Goal: Task Accomplishment & Management: Manage account settings

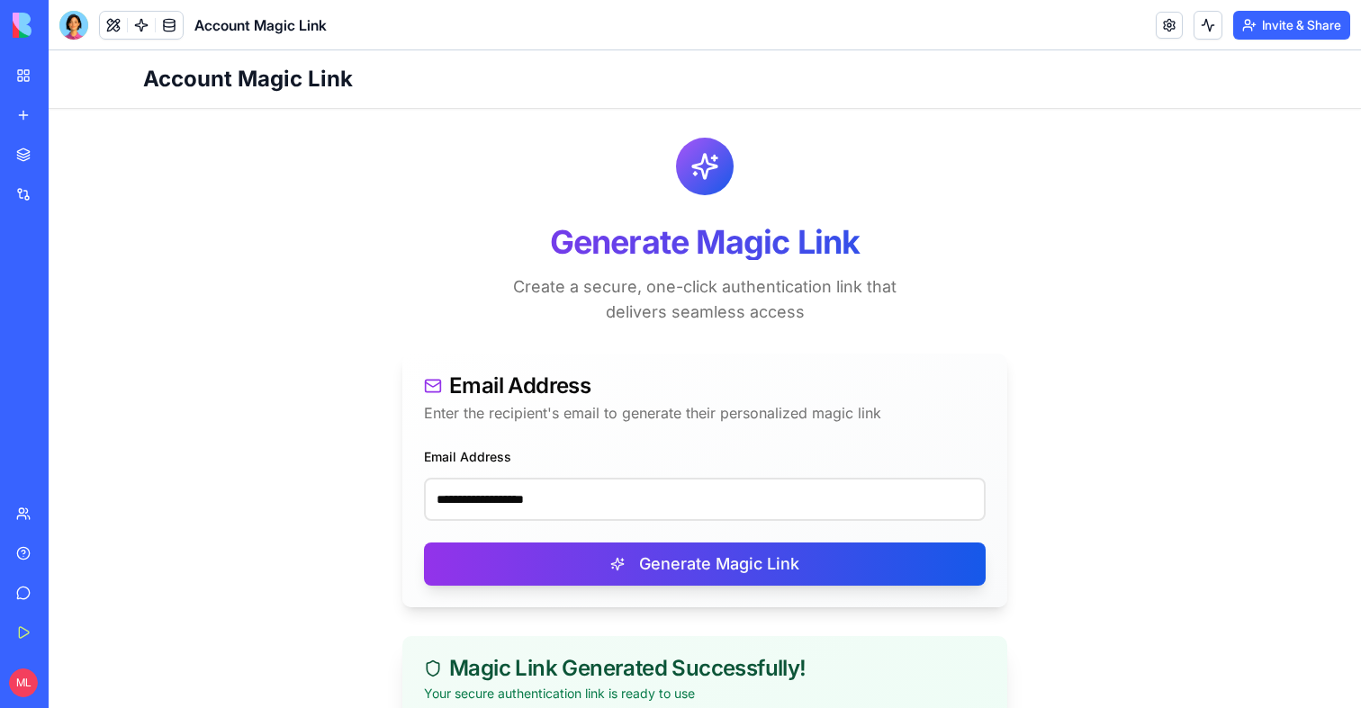
scroll to position [232, 0]
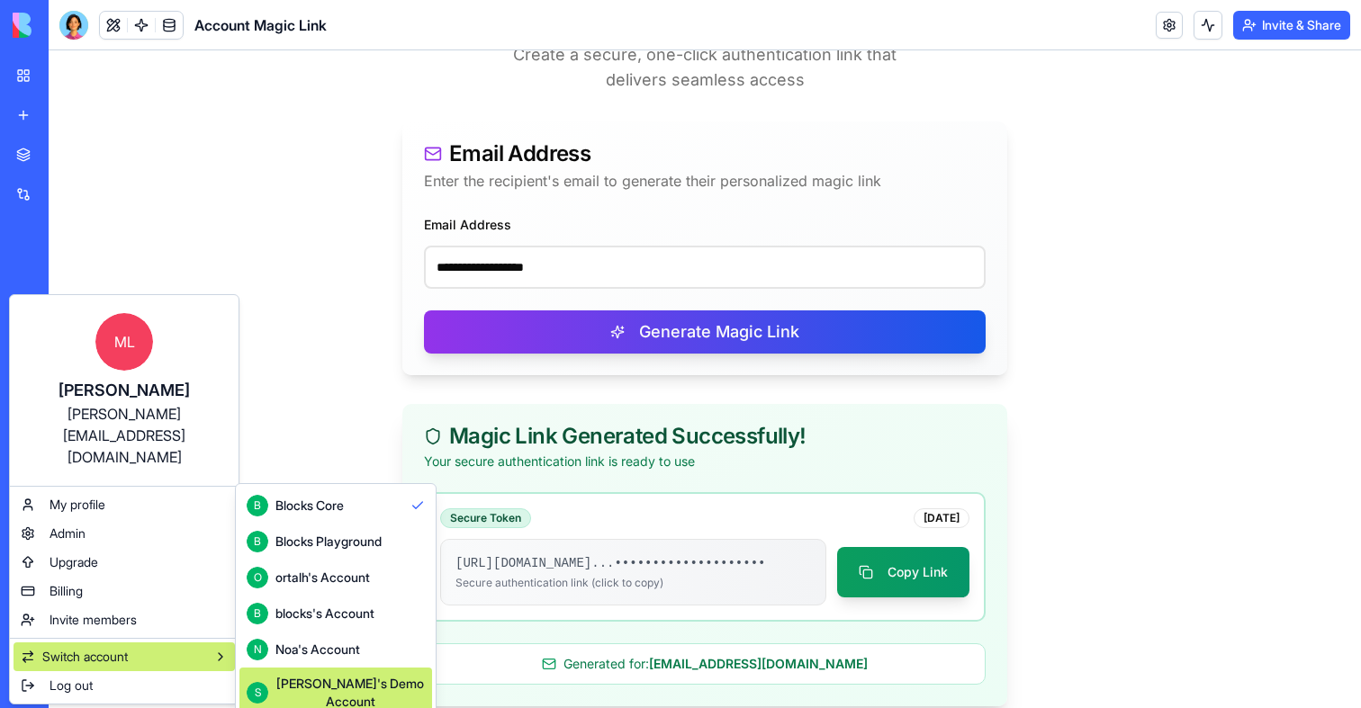
click at [359, 679] on div "[PERSON_NAME]'s Demo Account" at bounding box center [349, 693] width 149 height 36
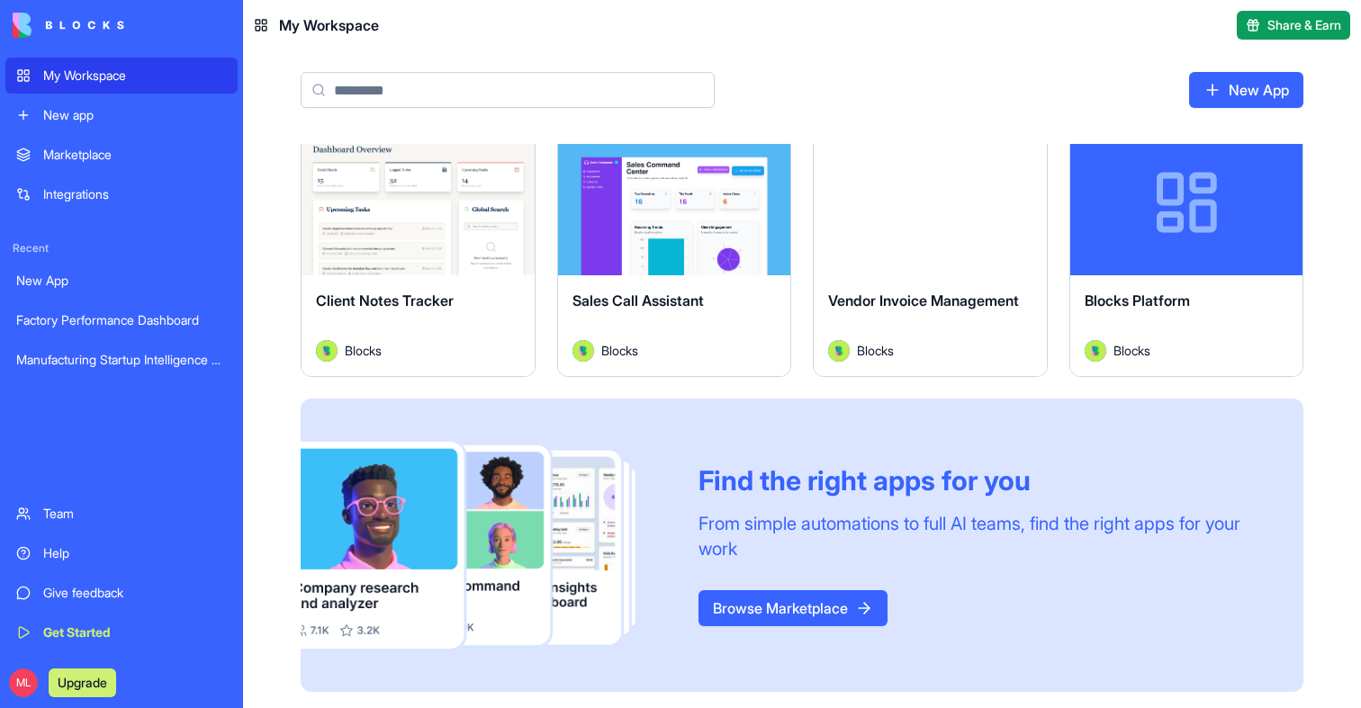
scroll to position [1093, 0]
click at [923, 215] on button "Launch" at bounding box center [929, 202] width 135 height 36
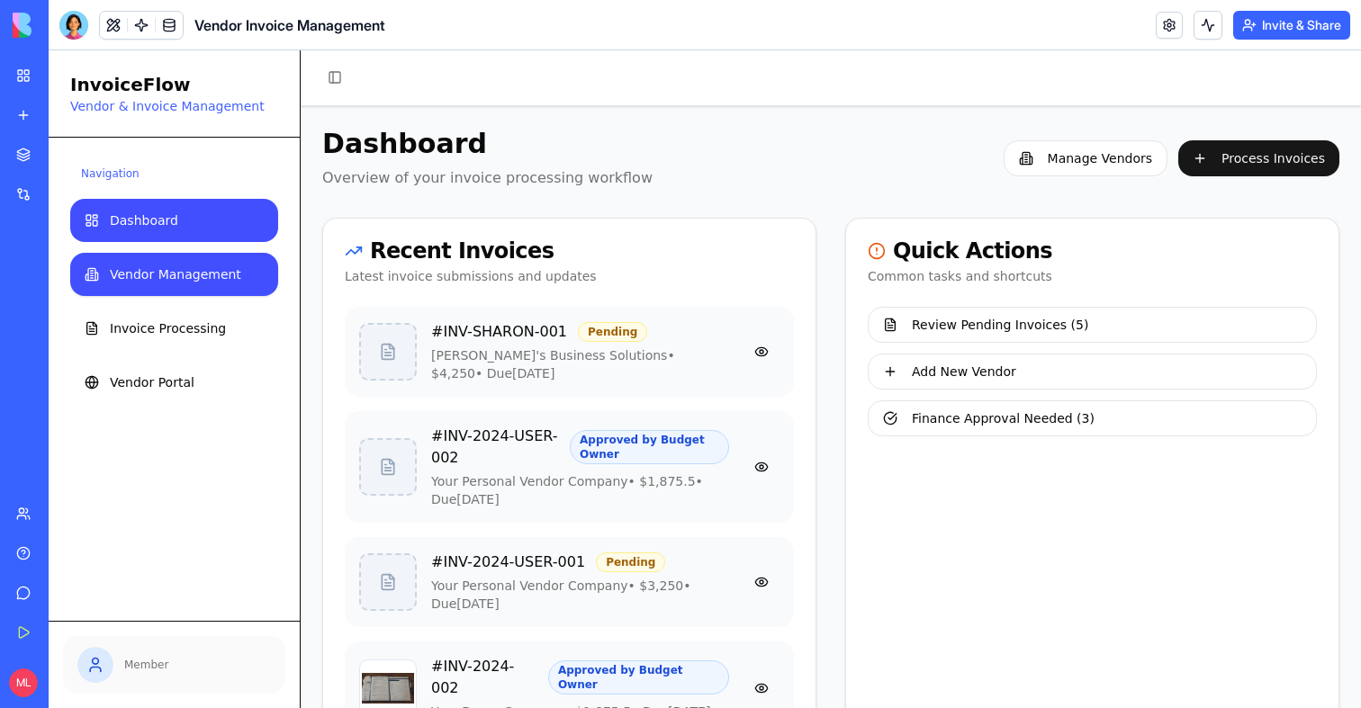
click at [215, 277] on span "Vendor Management" at bounding box center [175, 274] width 131 height 18
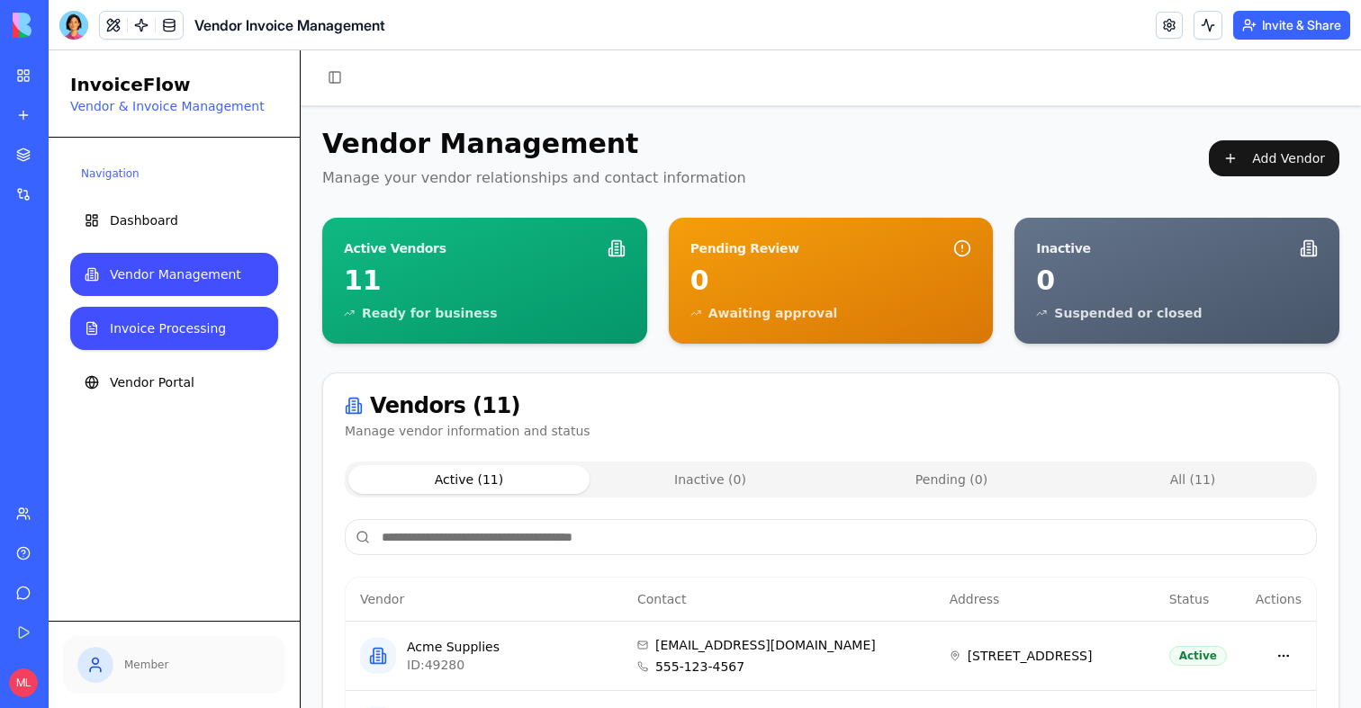
click at [193, 324] on span "Invoice Processing" at bounding box center [168, 328] width 116 height 18
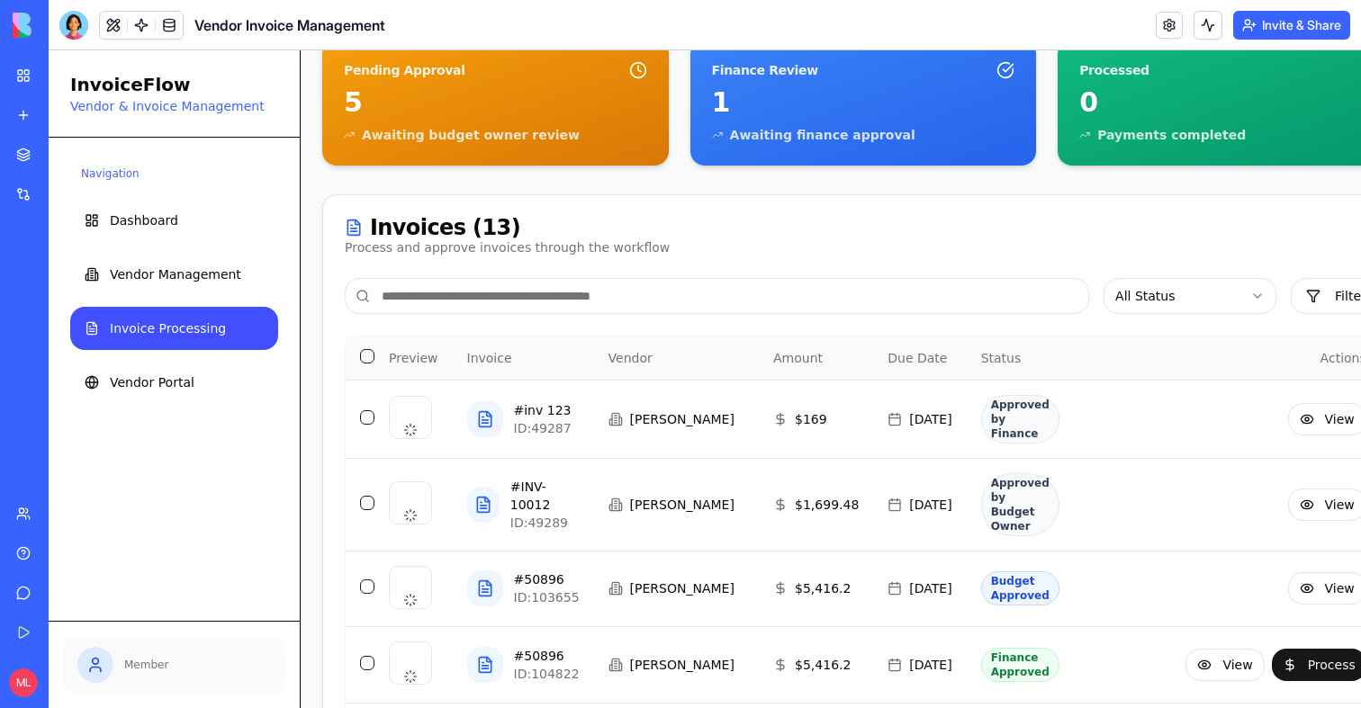
scroll to position [219, 0]
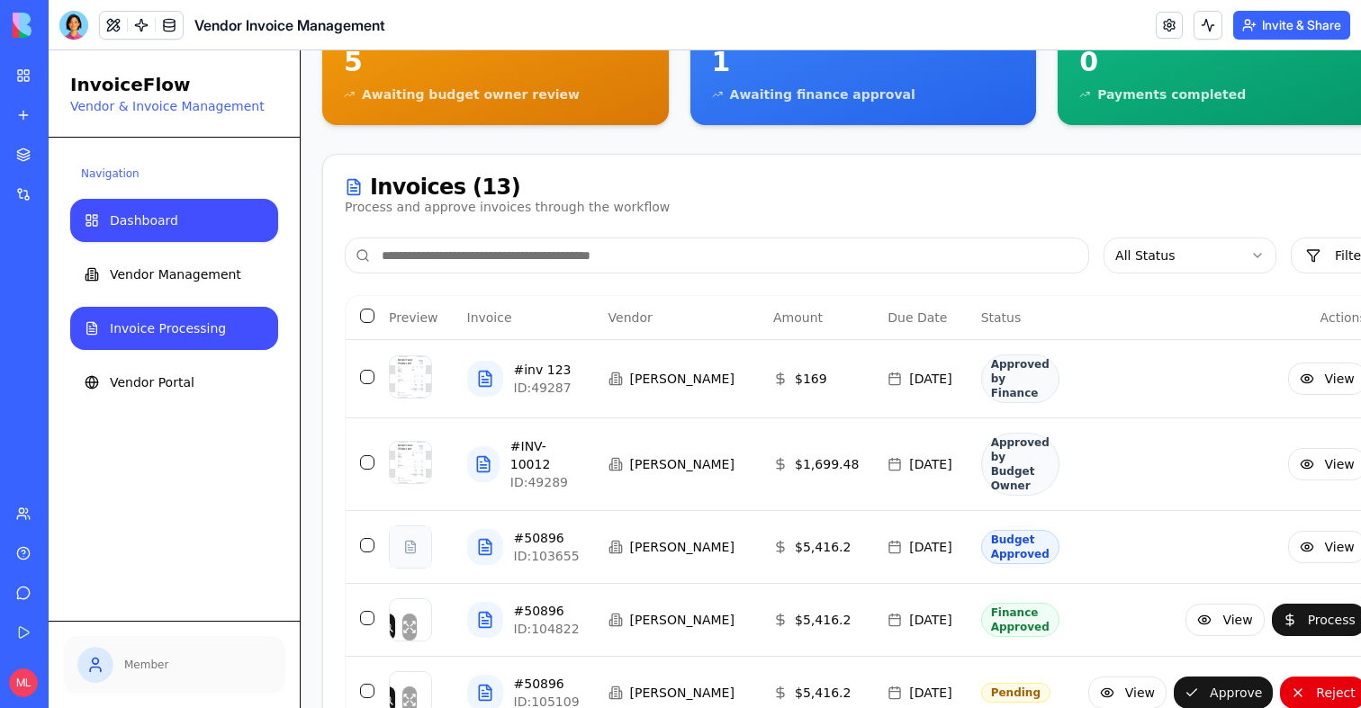
click at [184, 230] on link "Dashboard" at bounding box center [174, 220] width 208 height 43
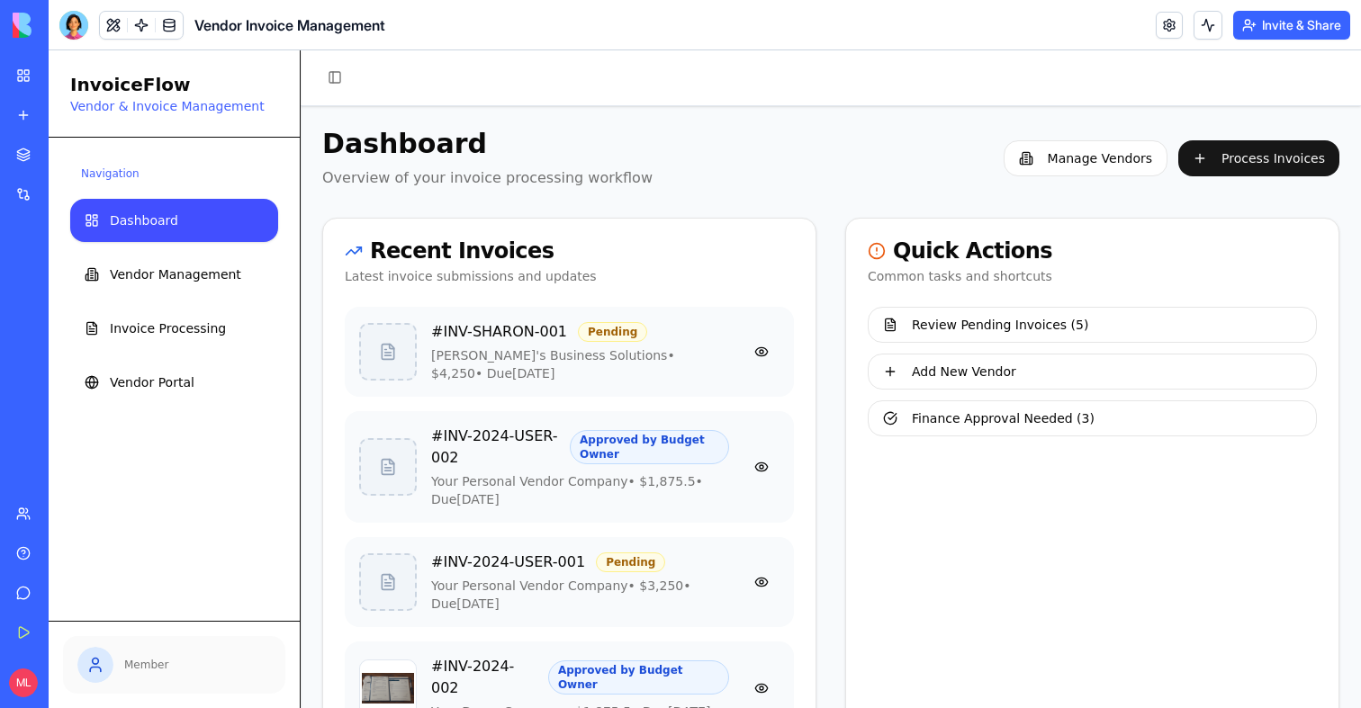
click at [146, 226] on span "Dashboard" at bounding box center [144, 220] width 68 height 18
click at [112, 17] on button at bounding box center [113, 25] width 27 height 27
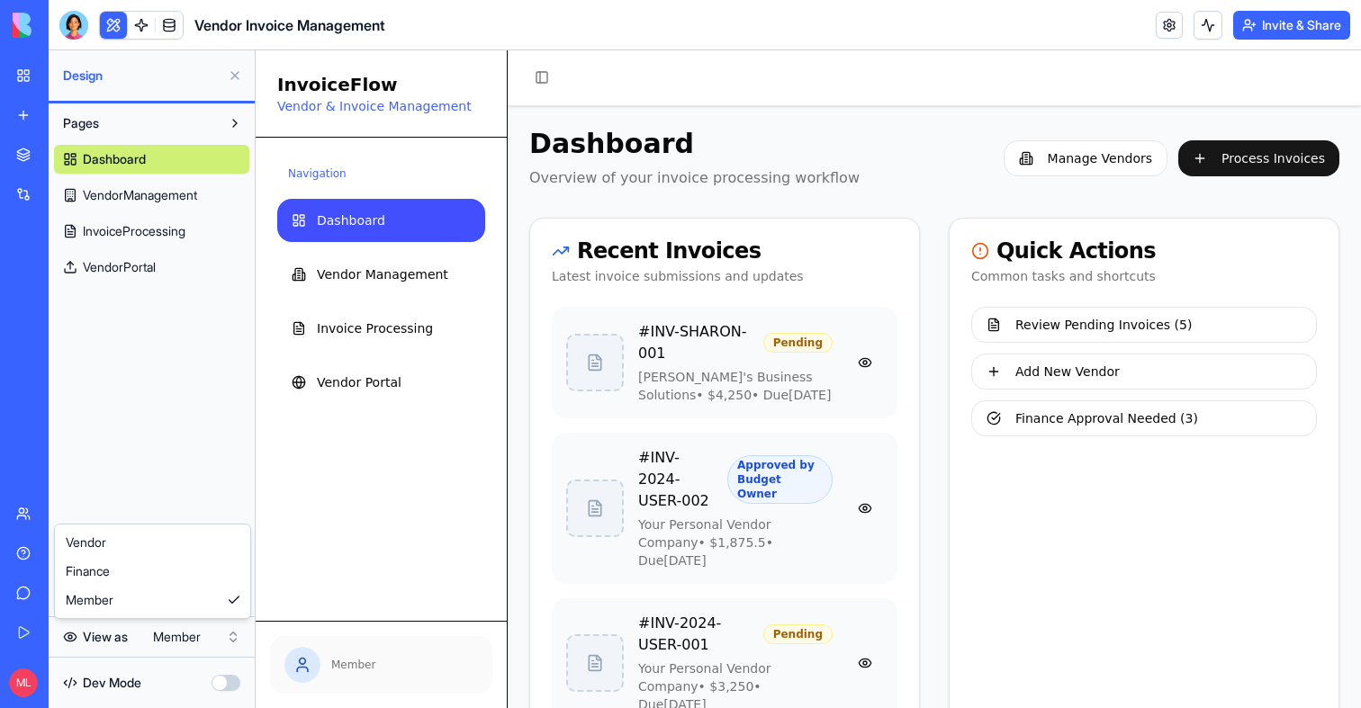
click at [223, 636] on html "My Workspace New app Marketplace Integrations Recent New App Factory Performanc…" at bounding box center [680, 354] width 1361 height 708
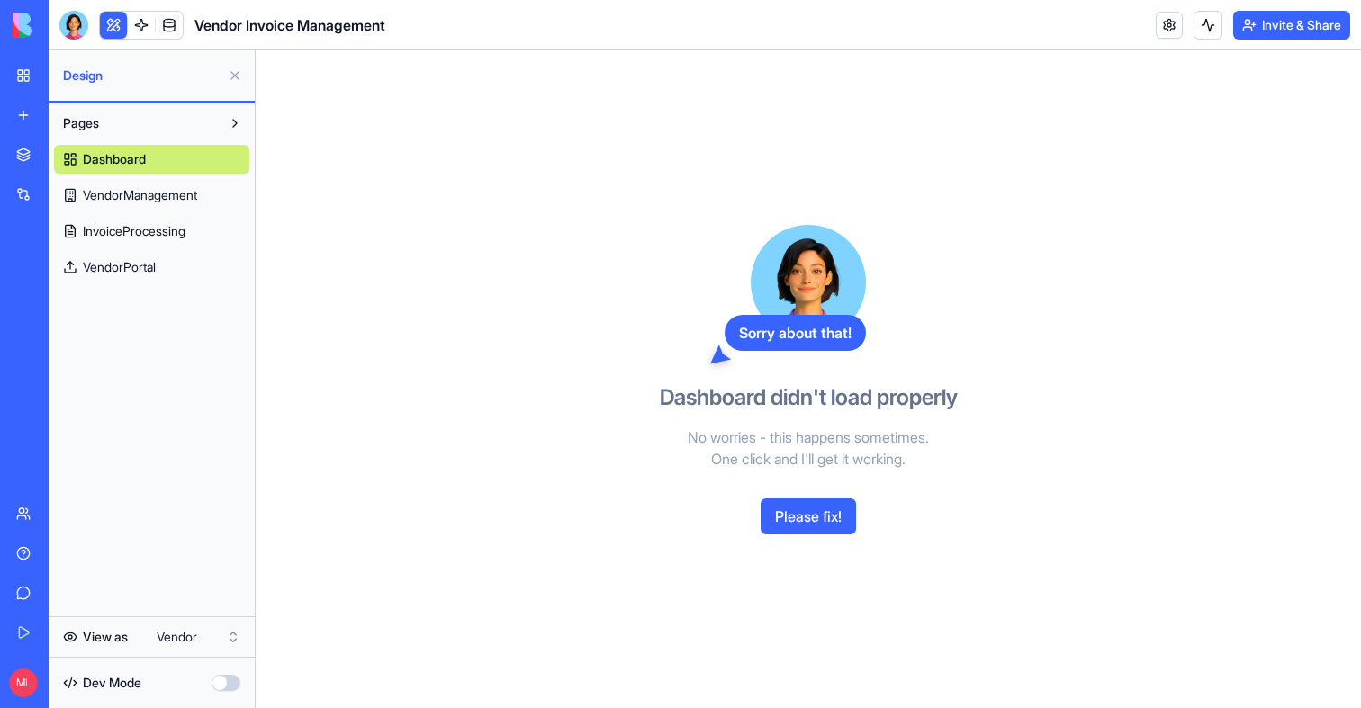
click at [783, 508] on button "Please fix!" at bounding box center [807, 517] width 95 height 36
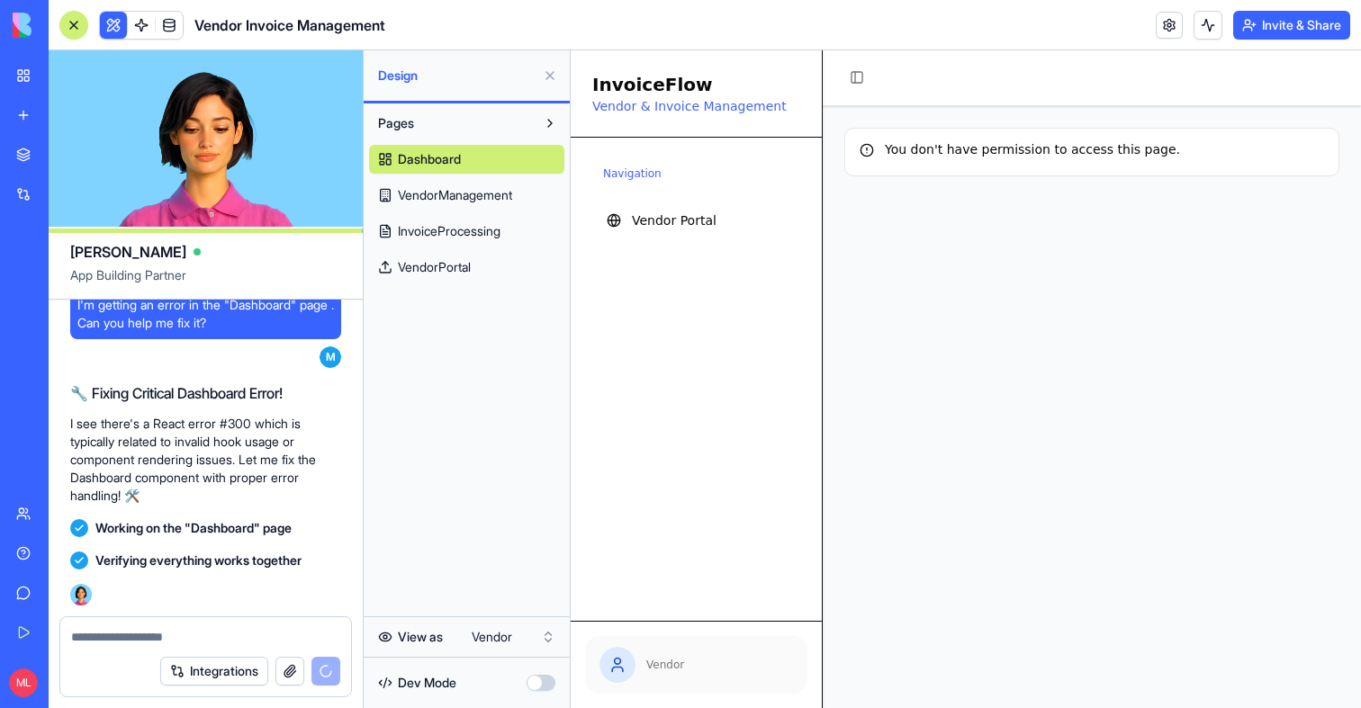
scroll to position [38776, 0]
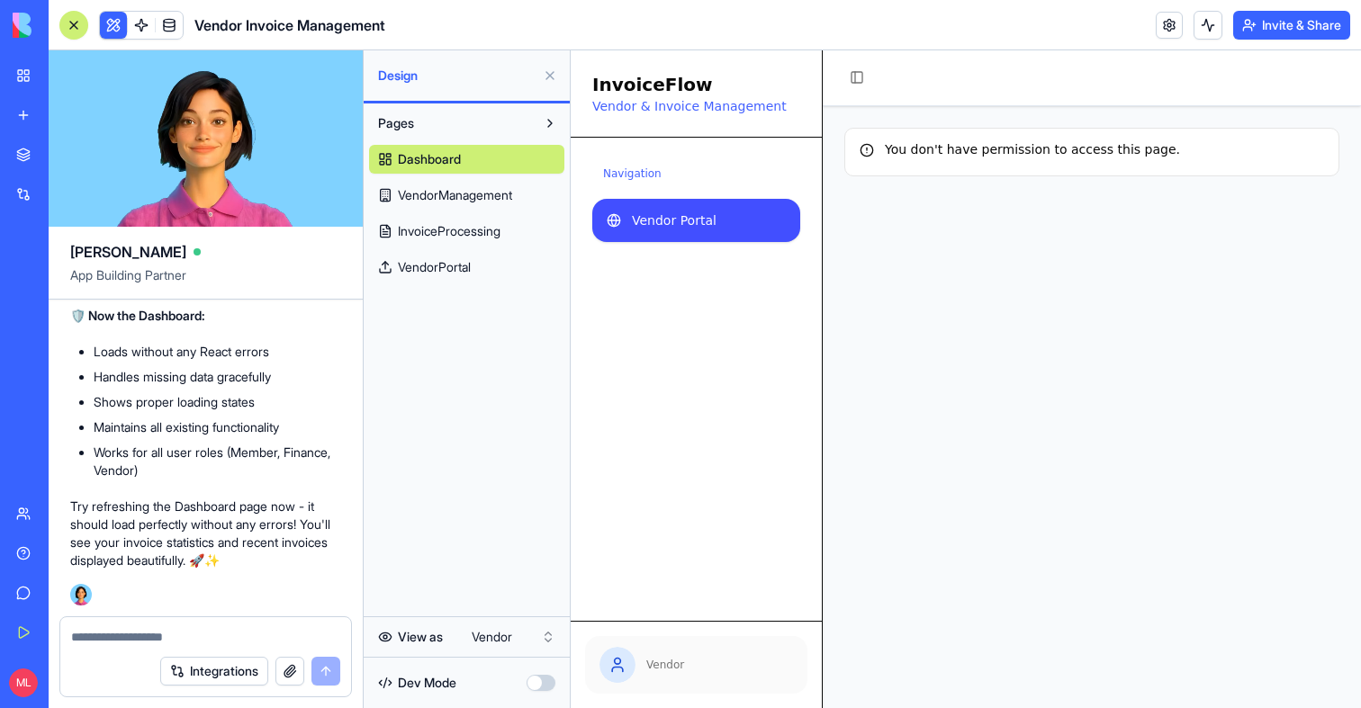
click at [677, 229] on span "Vendor Portal" at bounding box center [674, 220] width 85 height 18
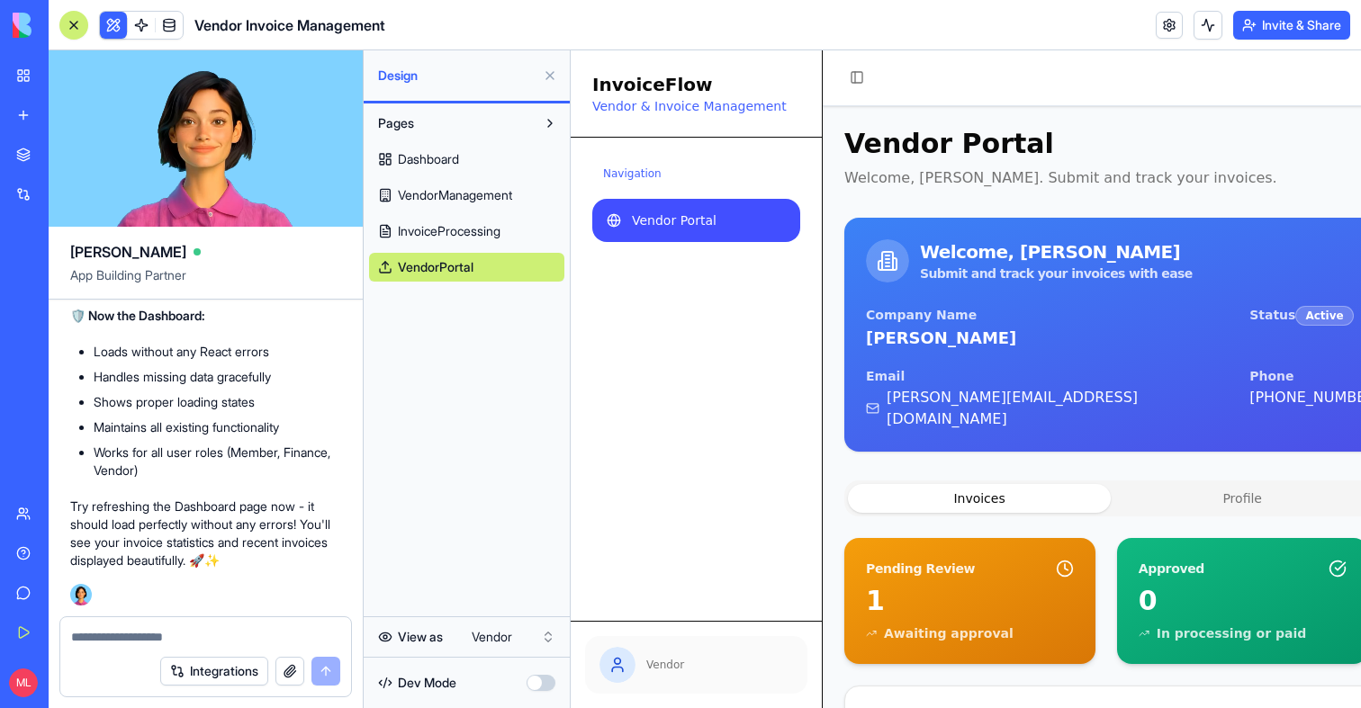
click at [1298, 18] on button "Invite & Share" at bounding box center [1291, 25] width 117 height 29
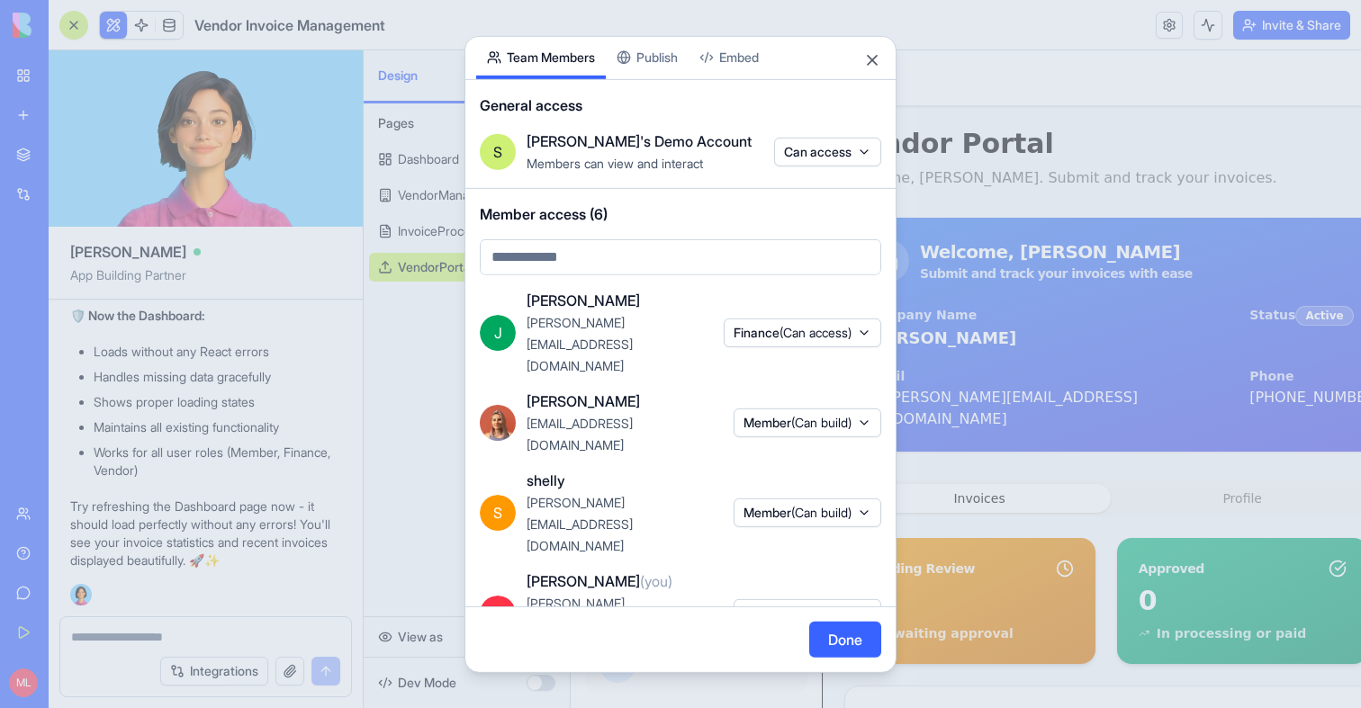
scroll to position [28, 0]
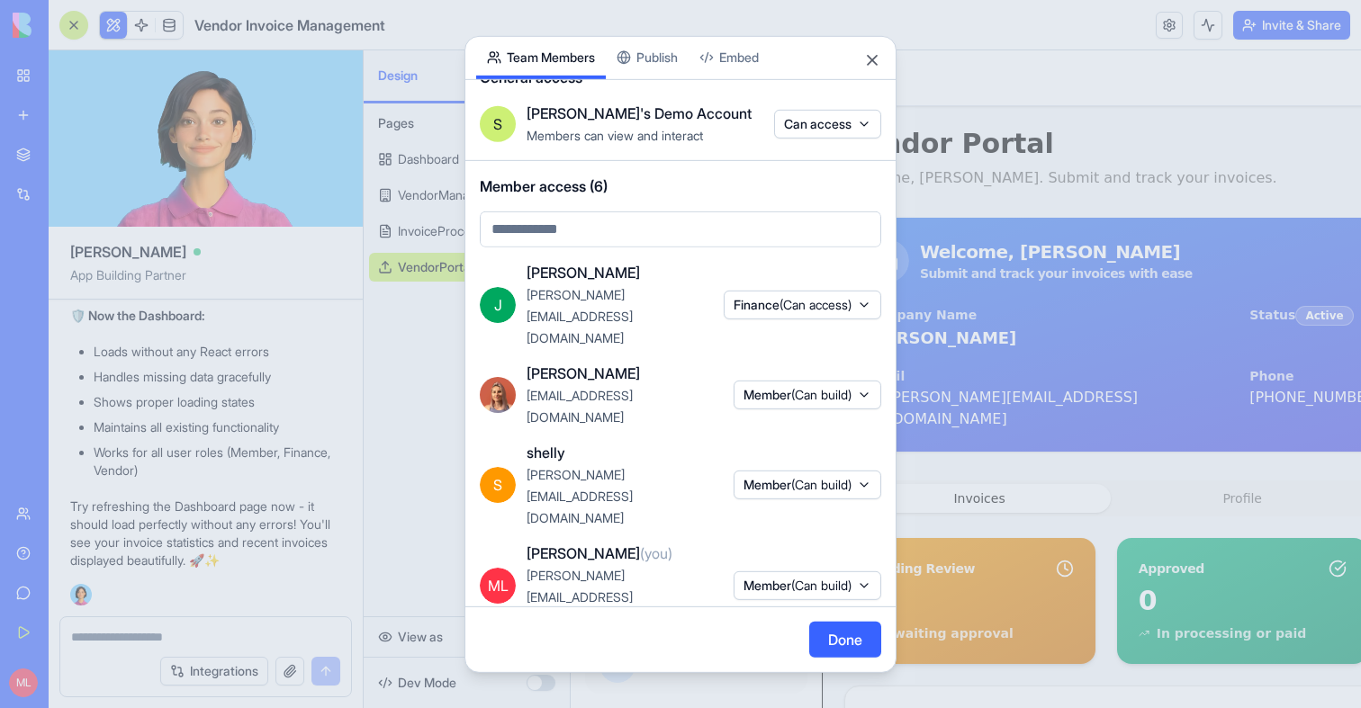
click at [777, 571] on button "Member (Can build)" at bounding box center [807, 585] width 148 height 29
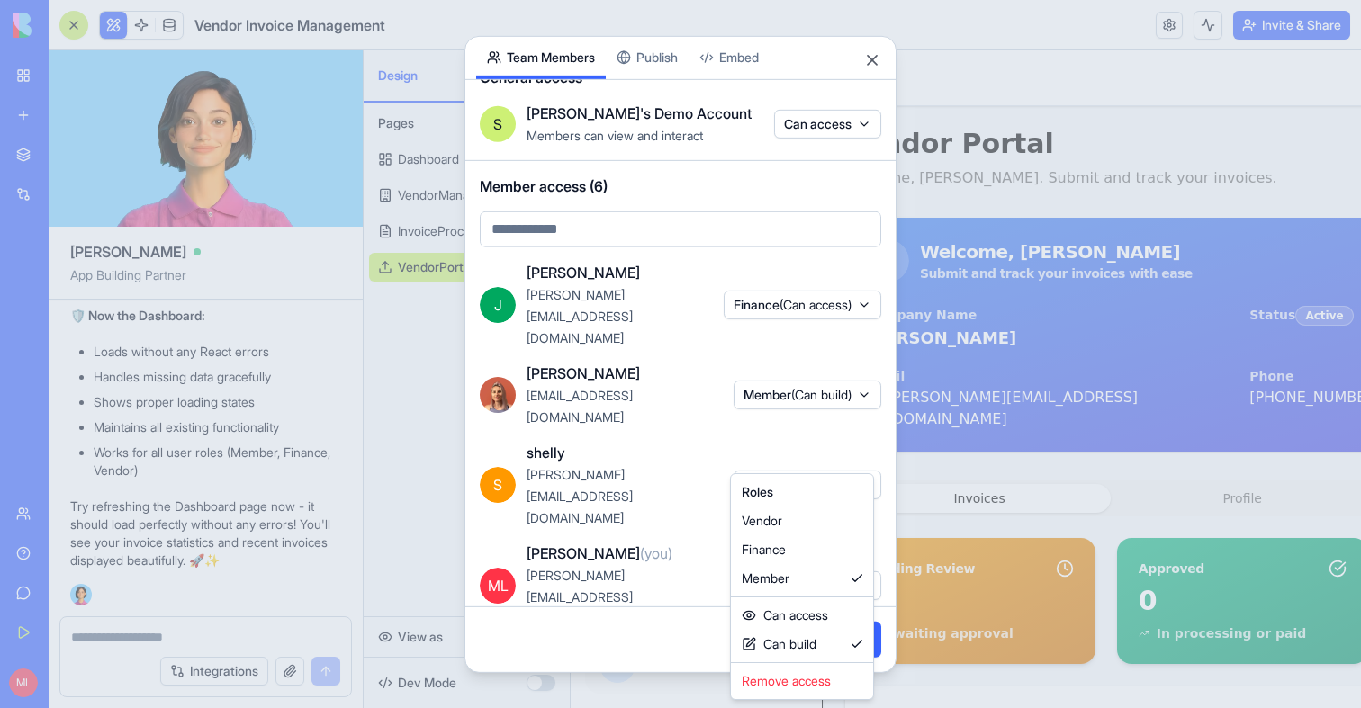
click at [777, 464] on body "My Workspace New app Marketplace Integrations Recent New App Factory Performanc…" at bounding box center [680, 354] width 1361 height 708
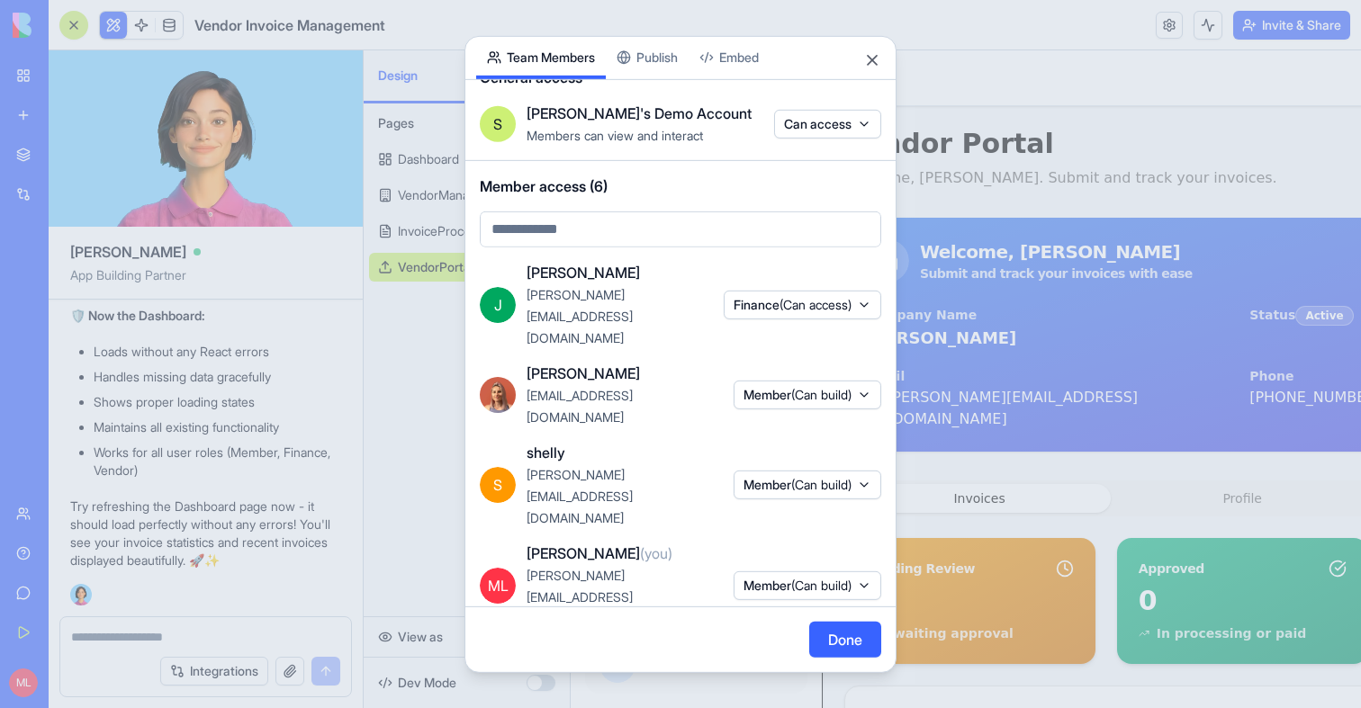
click at [803, 577] on span "(Can build)" at bounding box center [821, 584] width 60 height 15
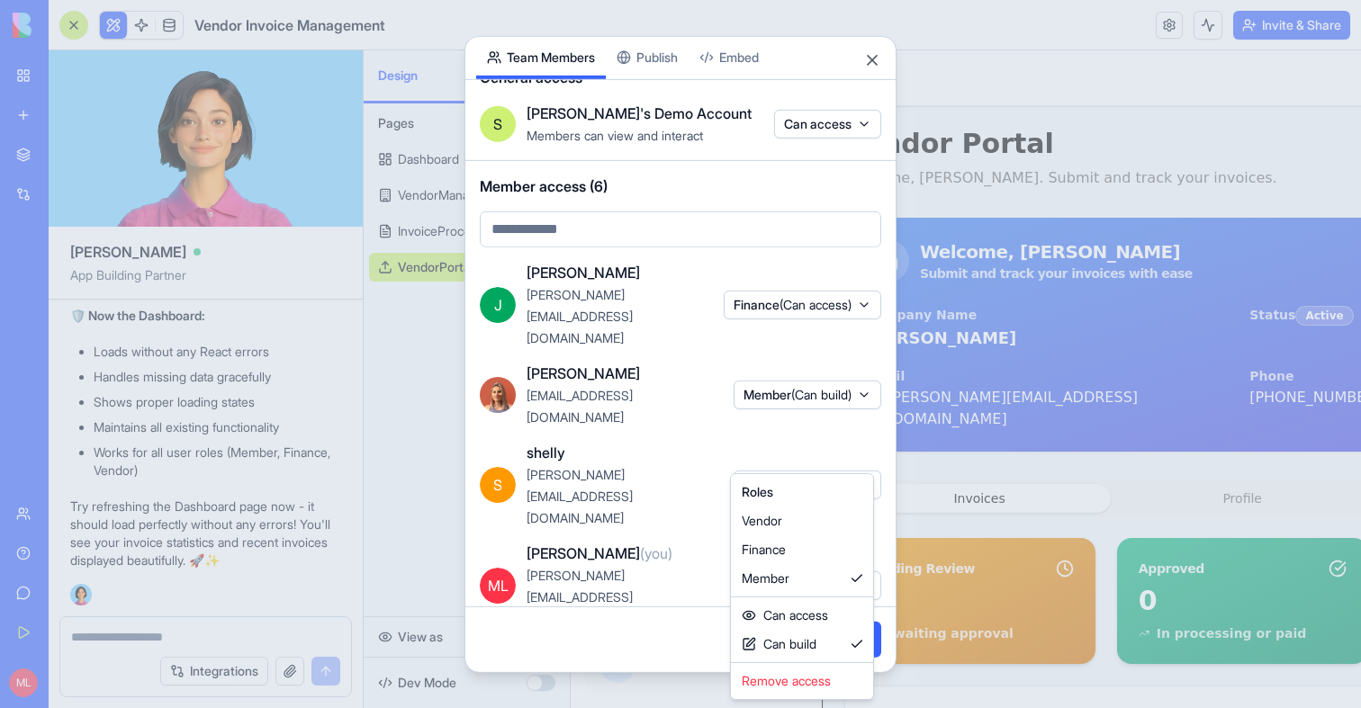
click at [691, 411] on div at bounding box center [680, 354] width 1361 height 708
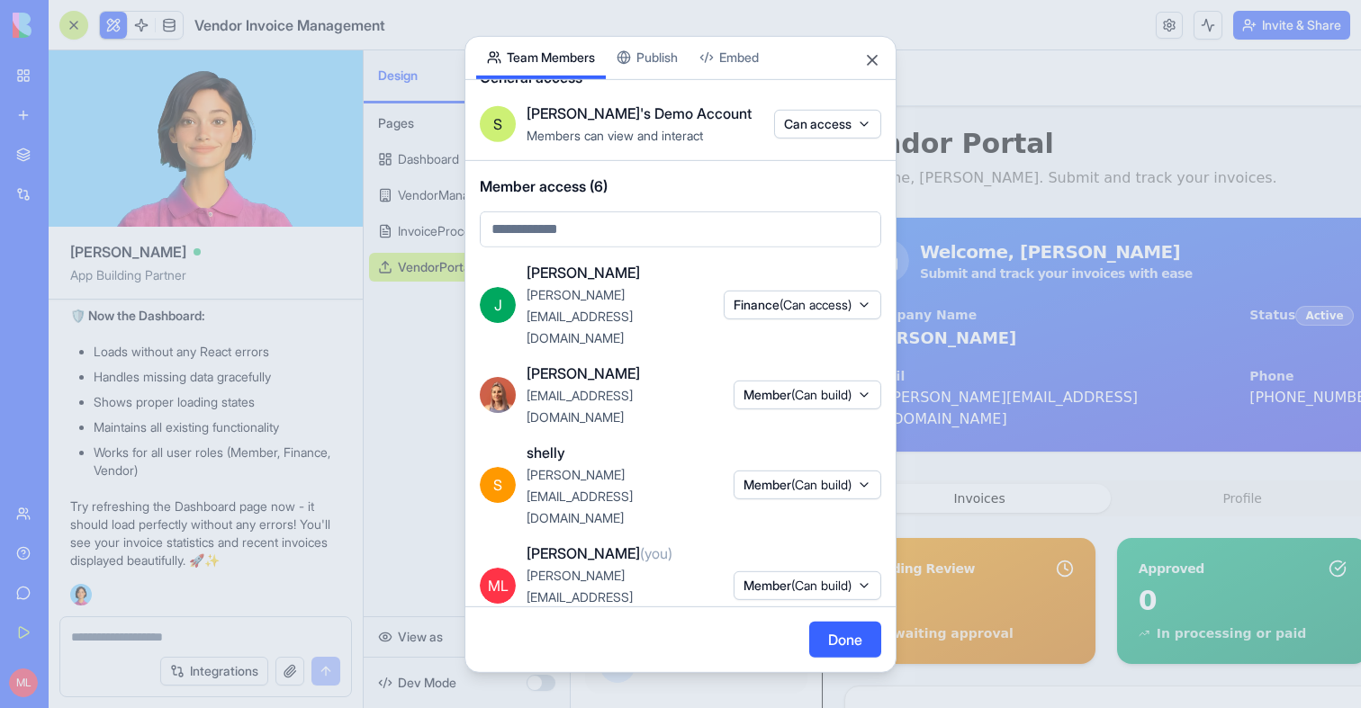
scroll to position [0, 0]
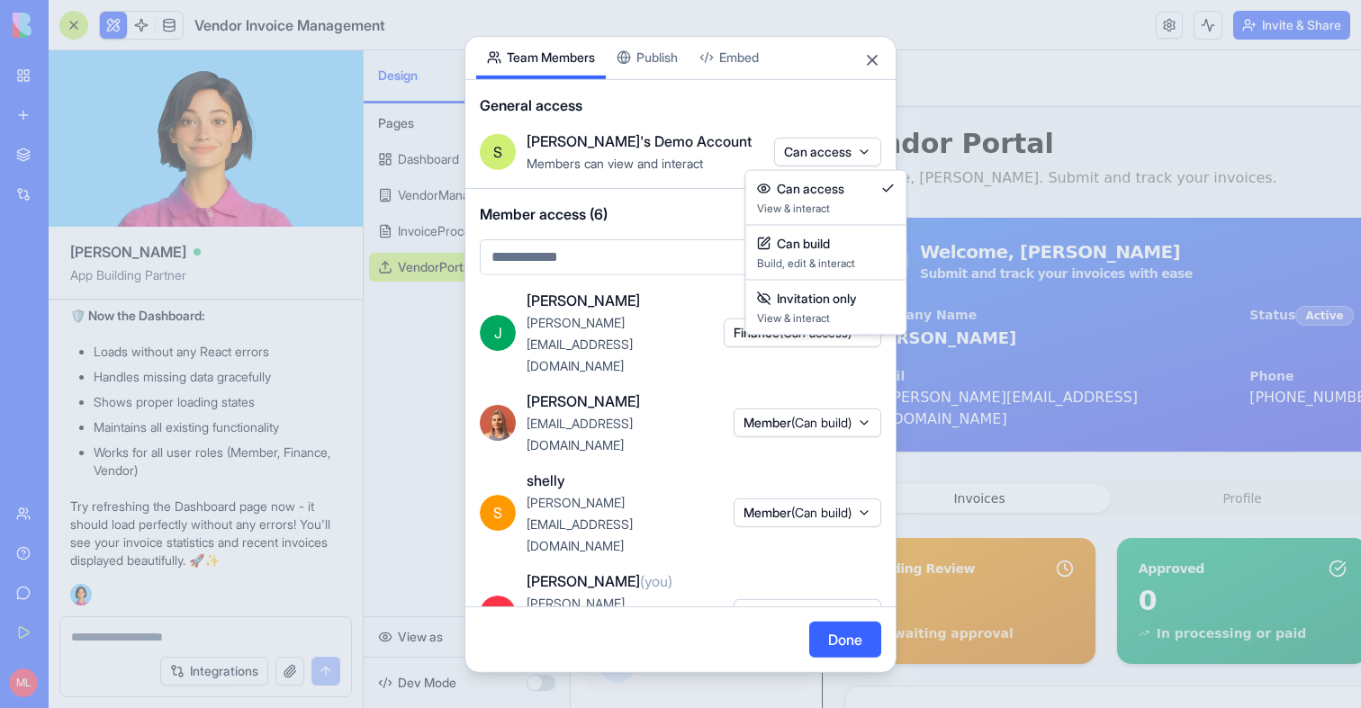
click at [814, 156] on body "My Workspace New app Marketplace Integrations Recent New App Factory Performanc…" at bounding box center [680, 354] width 1361 height 708
click at [814, 156] on div at bounding box center [680, 354] width 1361 height 708
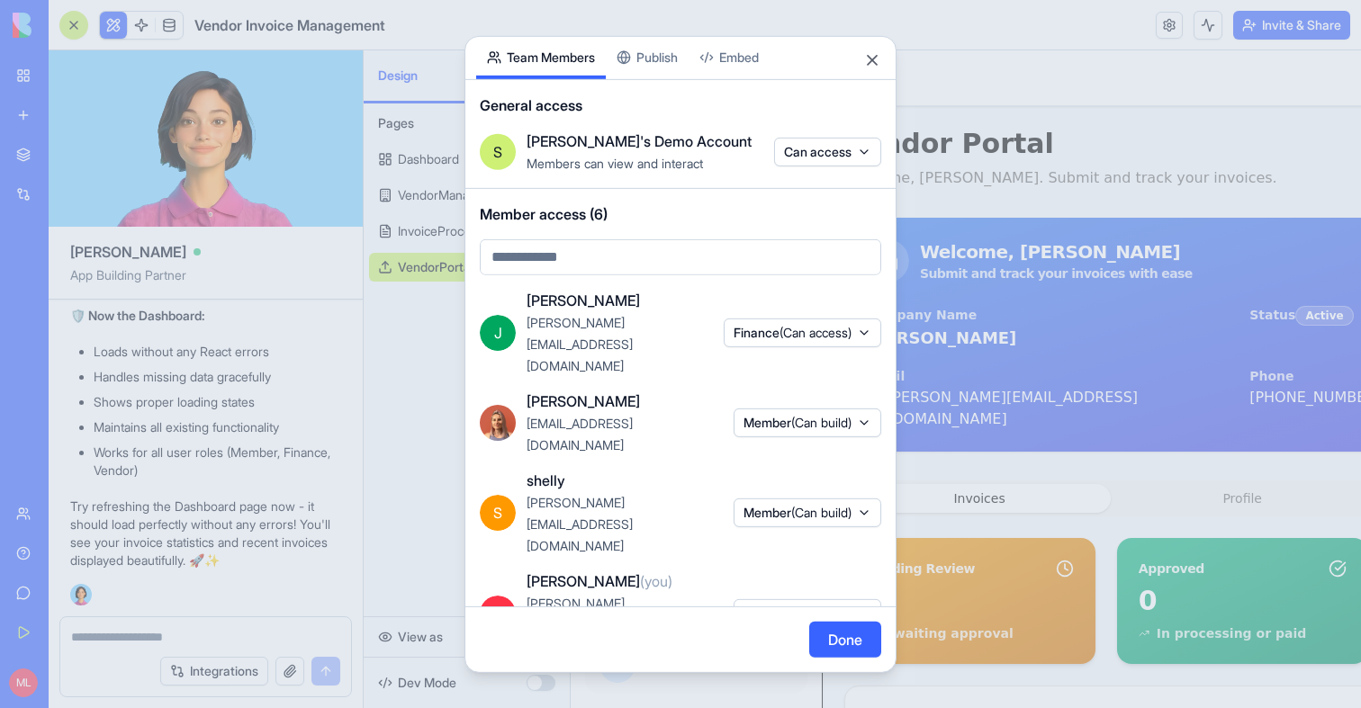
scroll to position [28, 0]
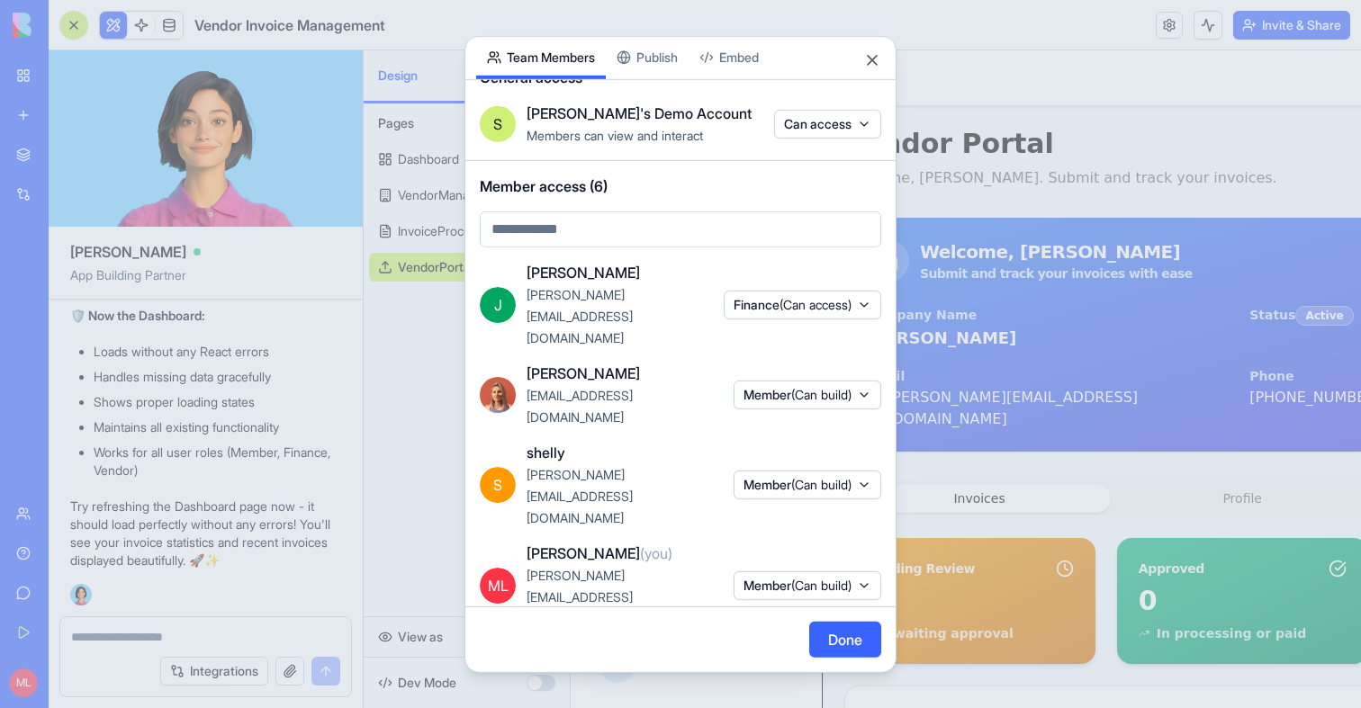
click at [777, 677] on span "Member (Can build)" at bounding box center [797, 686] width 108 height 18
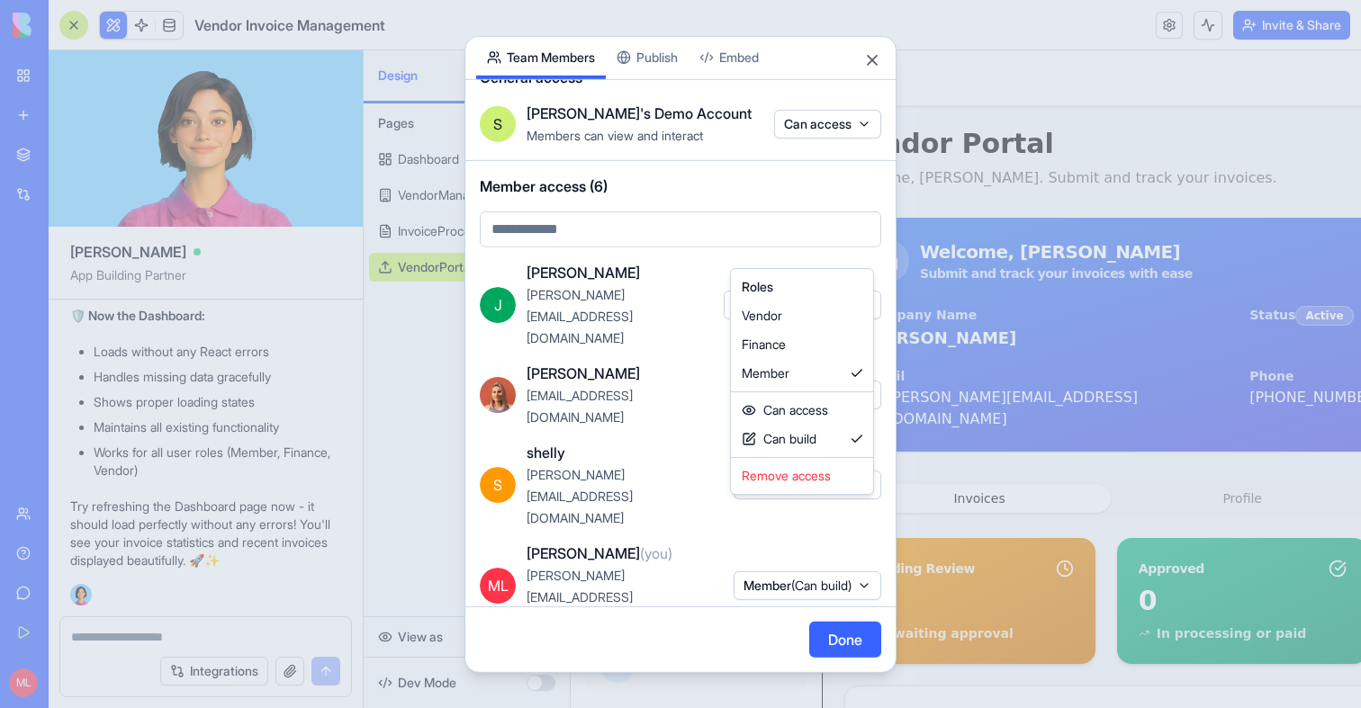
click at [720, 500] on div at bounding box center [680, 354] width 1361 height 708
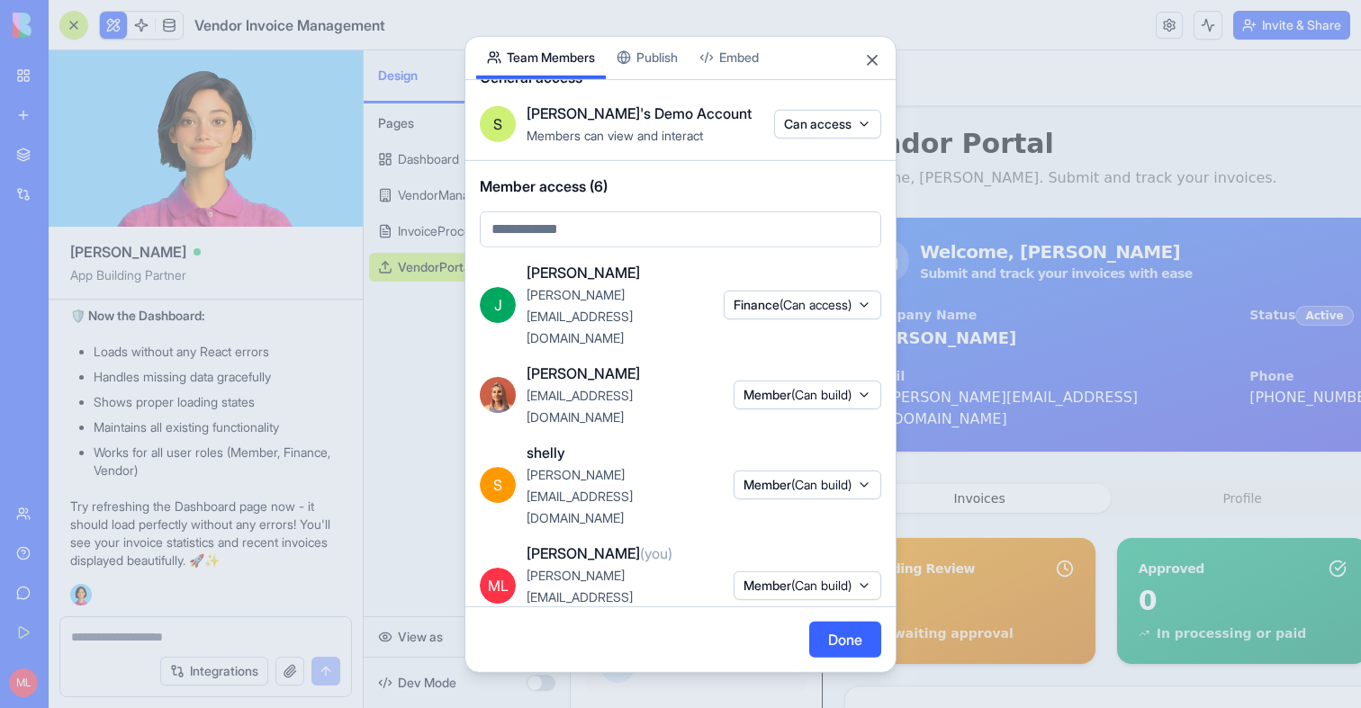
click at [781, 576] on span "Member (Can build)" at bounding box center [797, 585] width 108 height 18
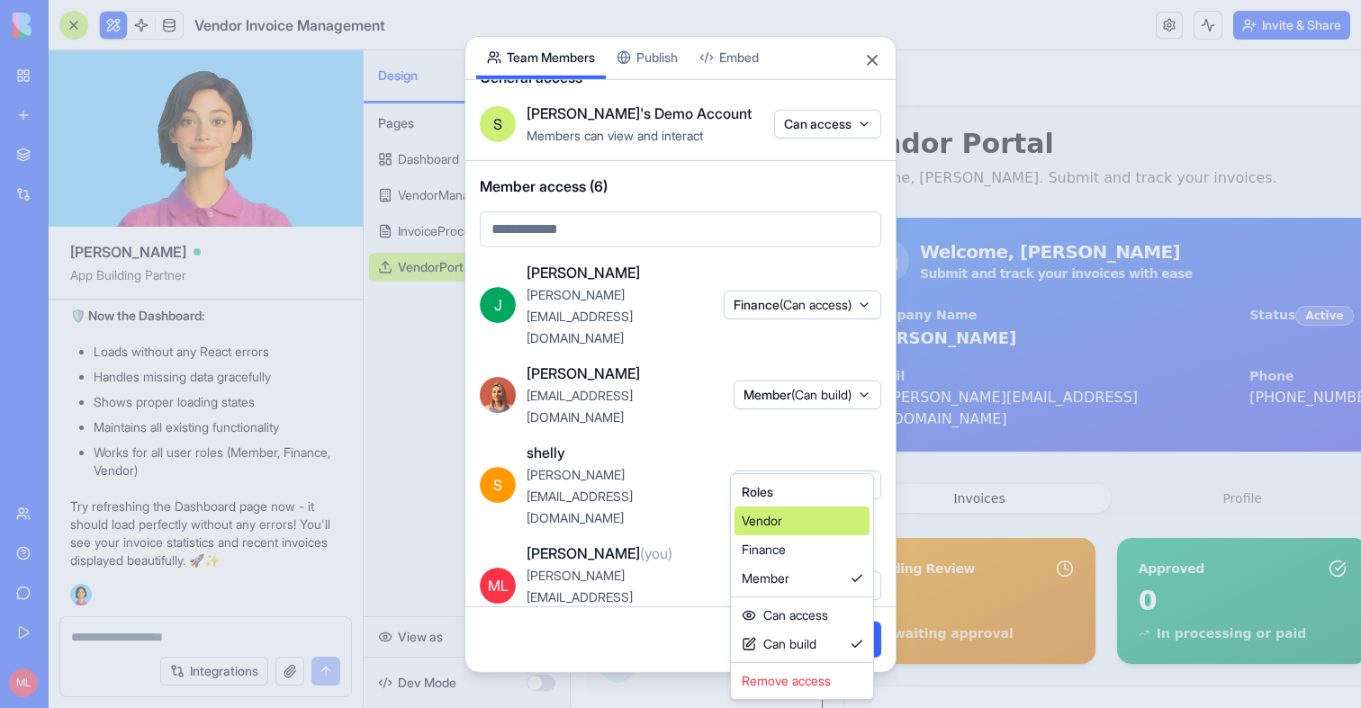
click at [769, 526] on div "Vendor" at bounding box center [801, 521] width 135 height 29
click at [646, 563] on div at bounding box center [680, 354] width 1361 height 708
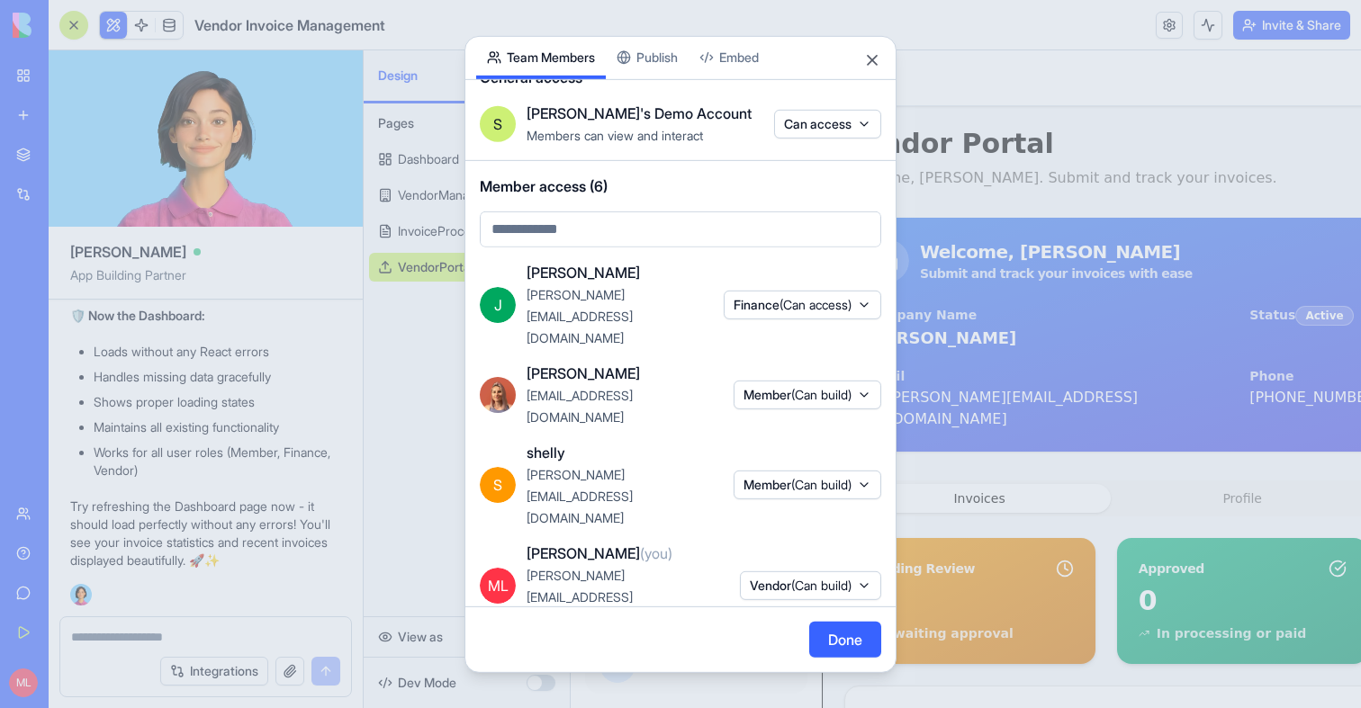
click at [791, 577] on span "(Can build)" at bounding box center [821, 584] width 60 height 15
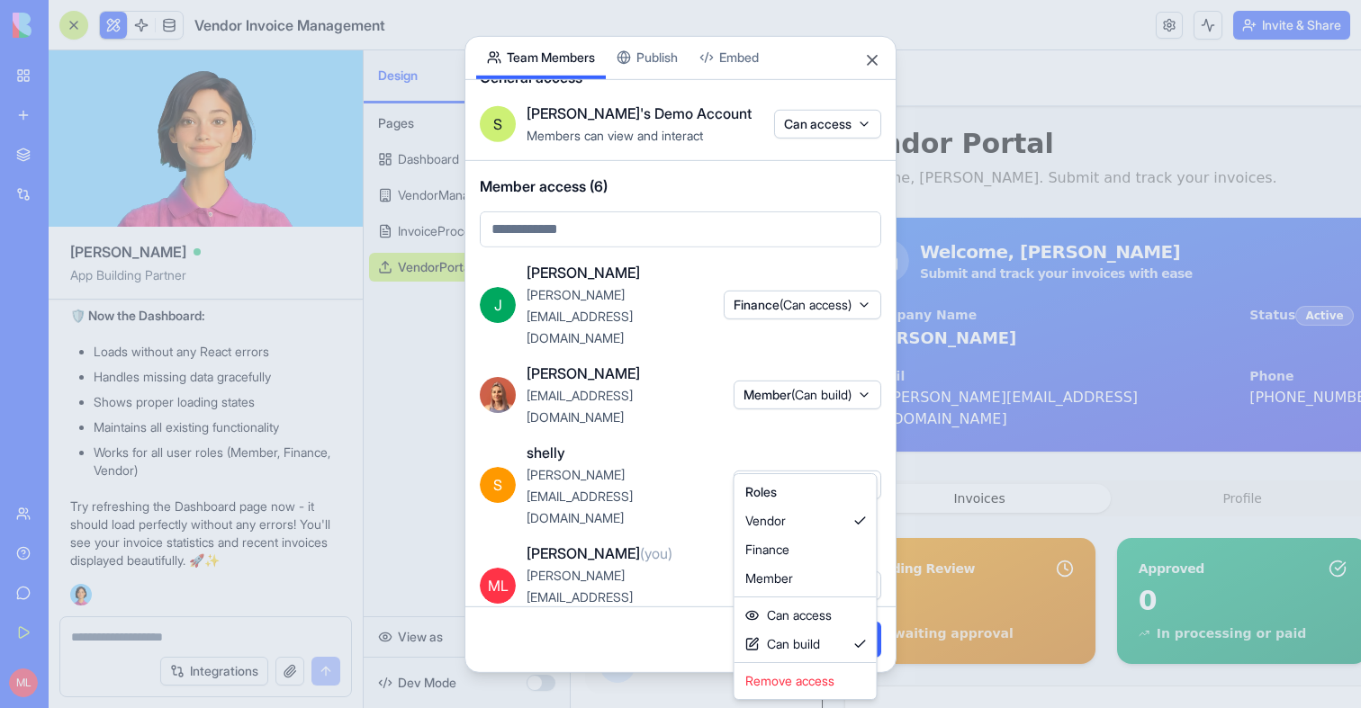
click at [687, 652] on div at bounding box center [680, 354] width 1361 height 708
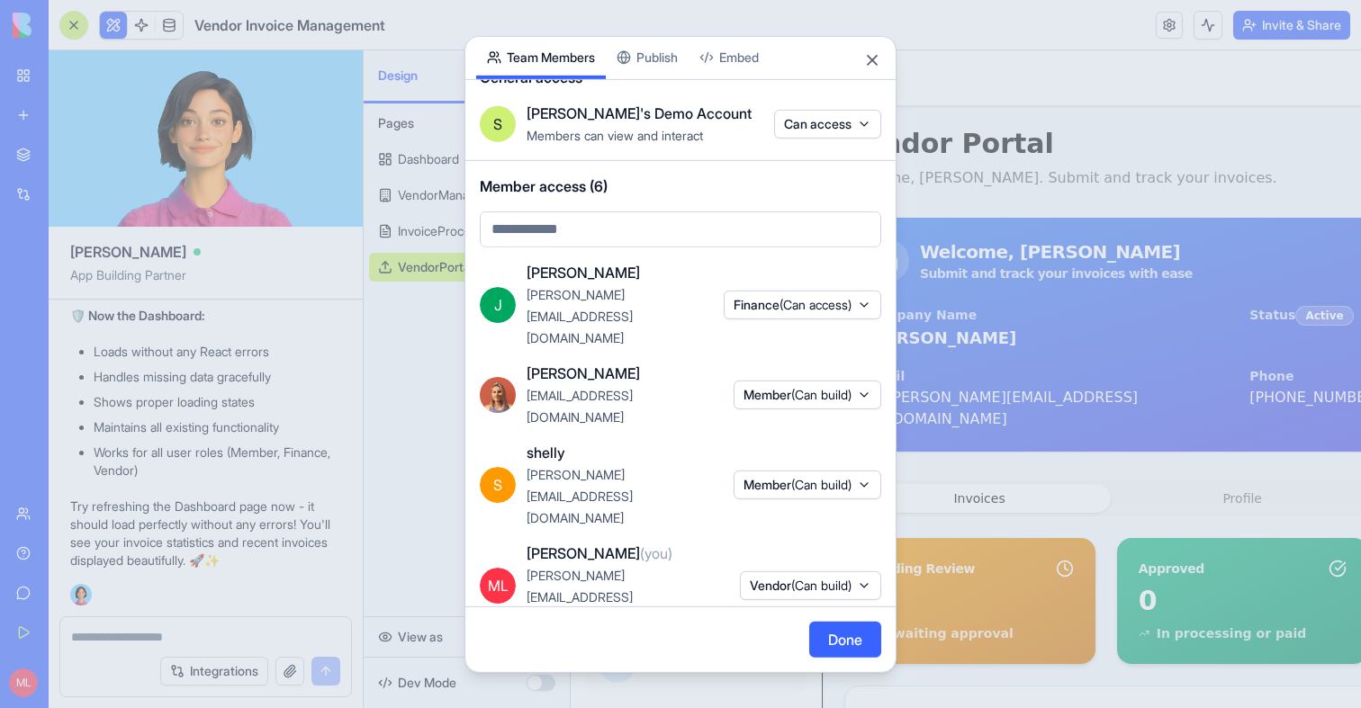
click at [817, 650] on button "Done" at bounding box center [845, 640] width 72 height 36
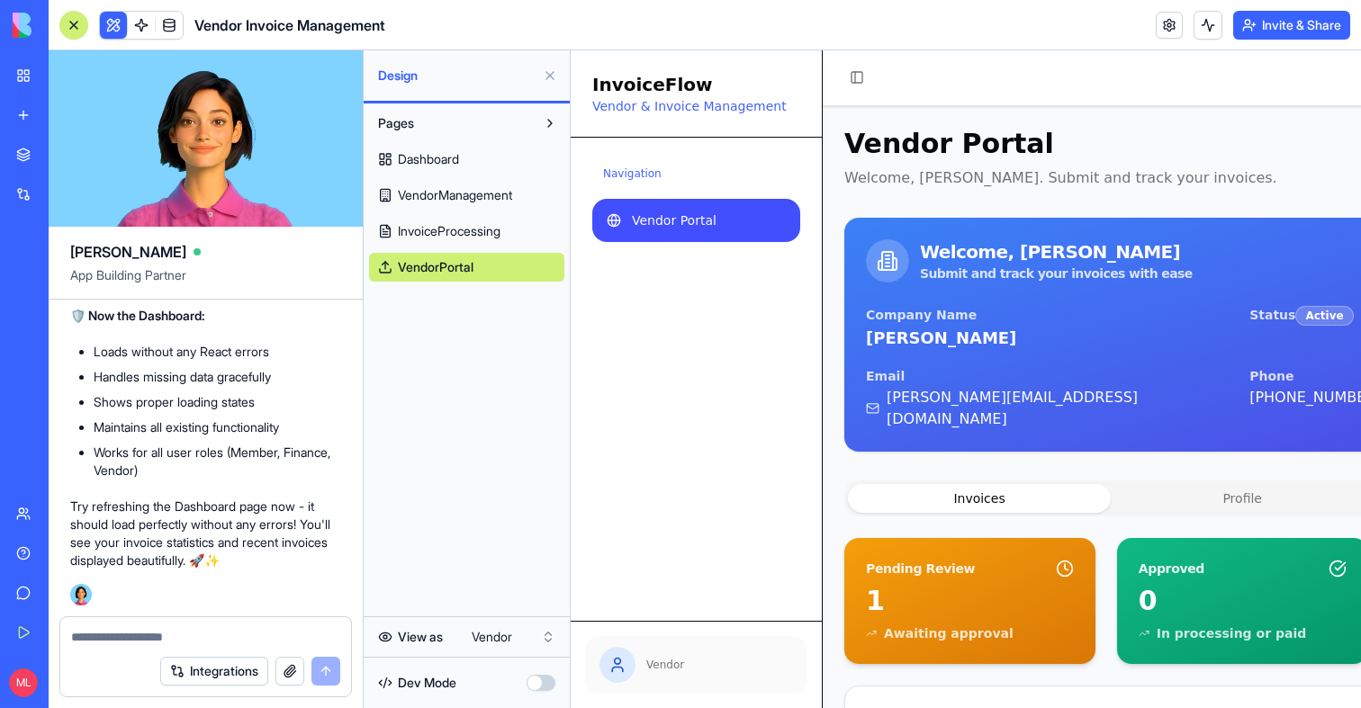
click at [1293, 22] on button "Invite & Share" at bounding box center [1291, 25] width 117 height 29
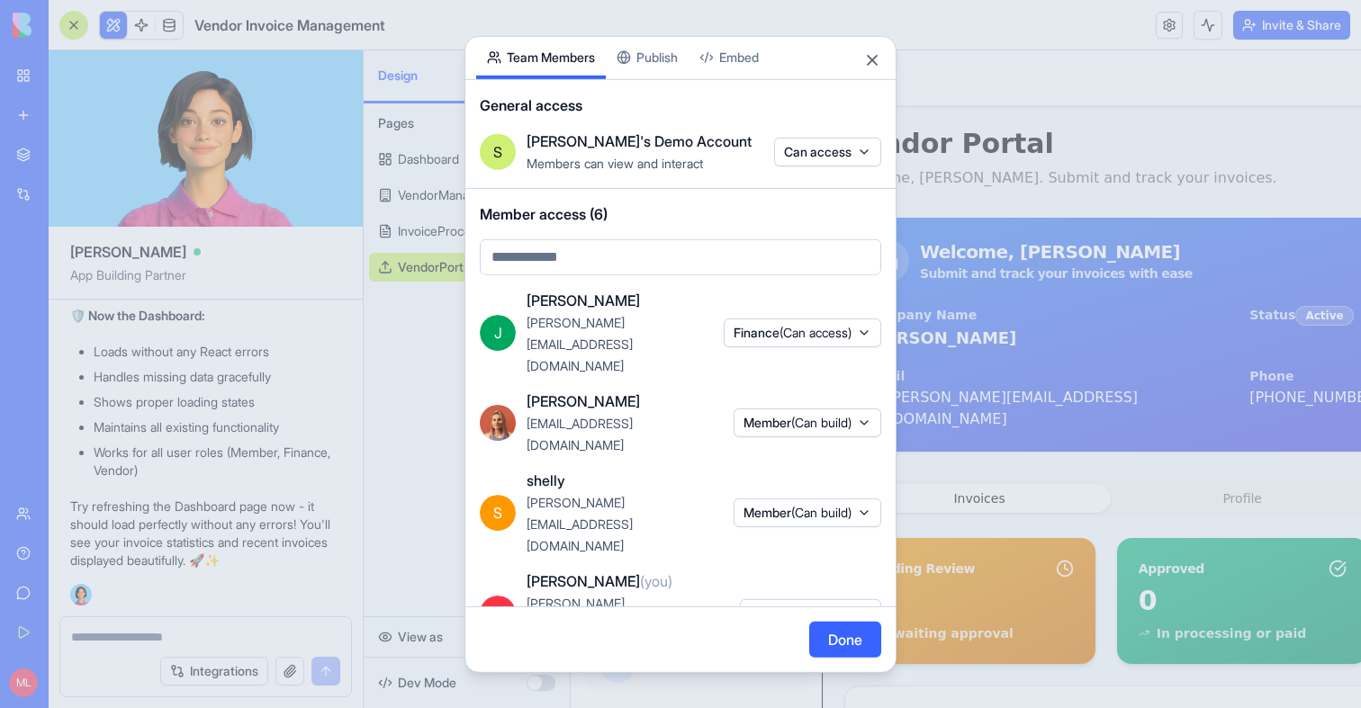
click at [645, 58] on button "Publish" at bounding box center [647, 57] width 83 height 42
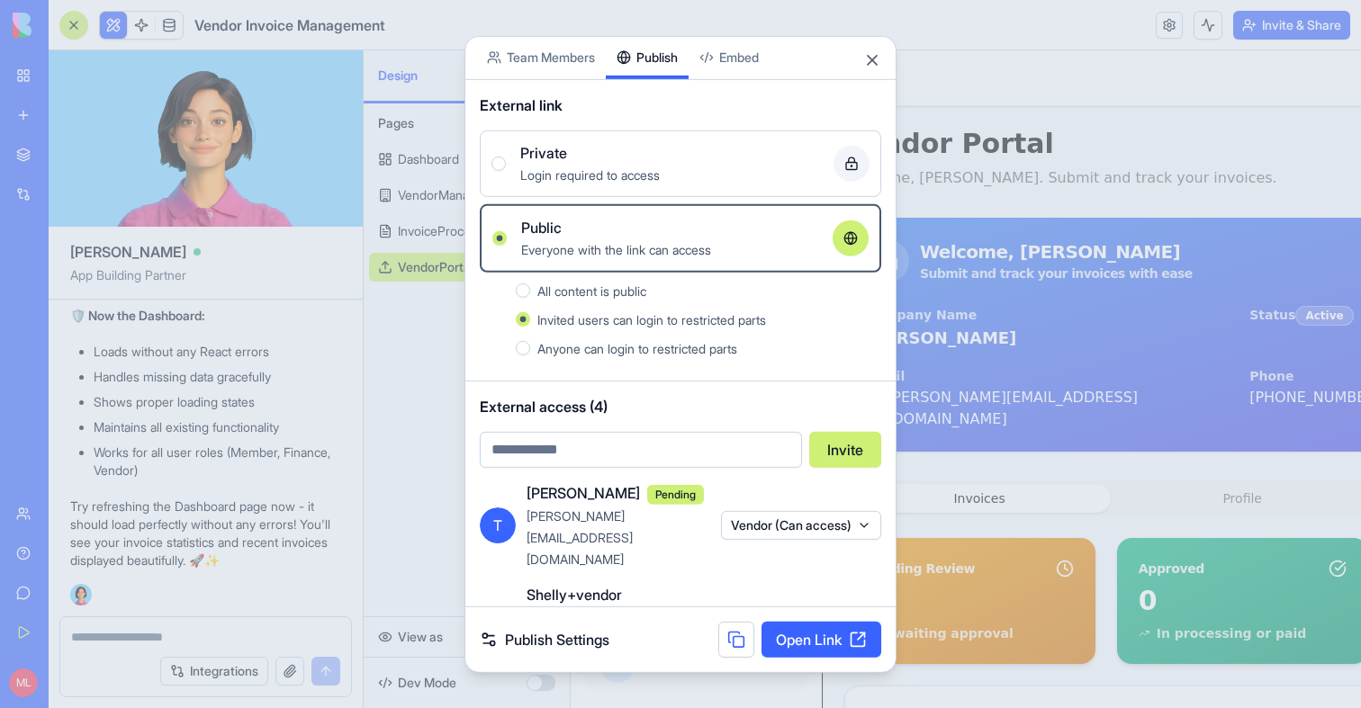
click at [777, 644] on link "Open Link" at bounding box center [821, 640] width 120 height 36
click at [722, 166] on div "Login required to access" at bounding box center [669, 174] width 299 height 22
click at [506, 166] on button "Private Login required to access" at bounding box center [498, 163] width 14 height 14
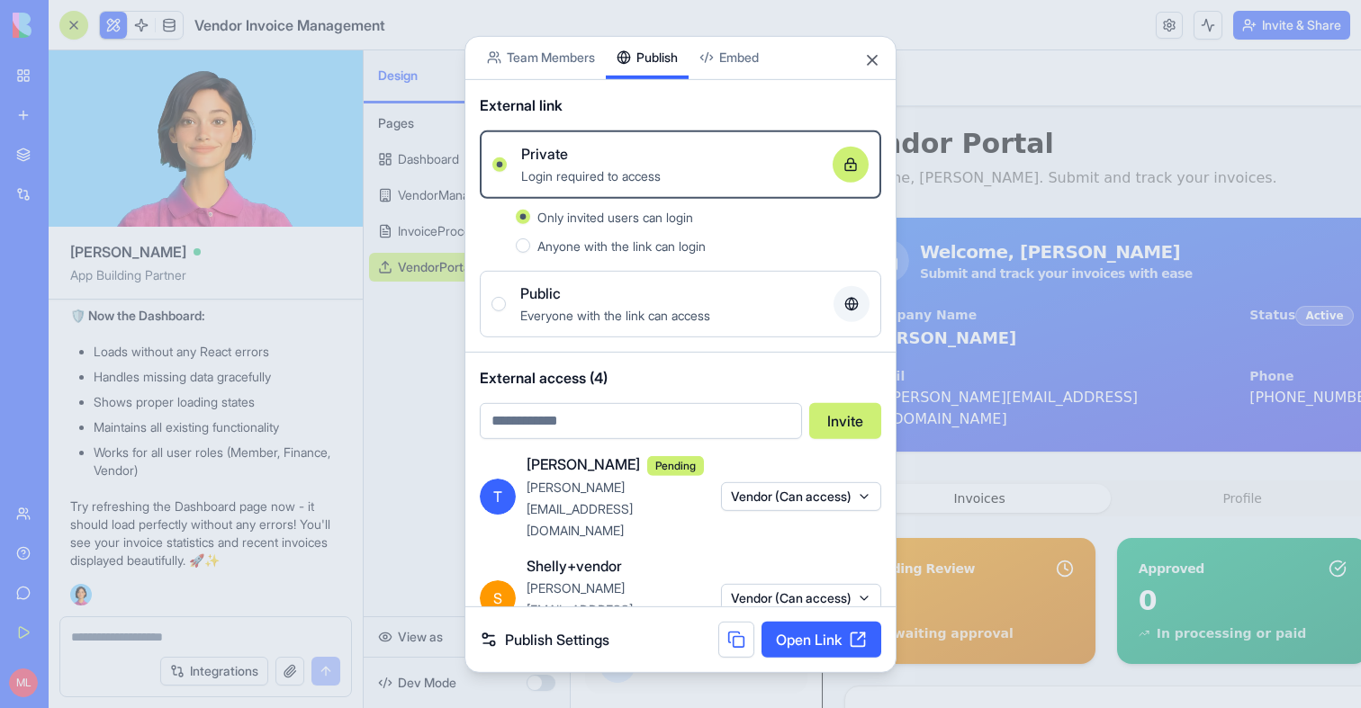
click at [818, 631] on link "Open Link" at bounding box center [821, 640] width 120 height 36
